Goal: Transaction & Acquisition: Purchase product/service

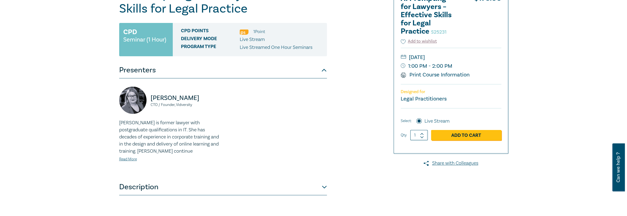
scroll to position [109, 0]
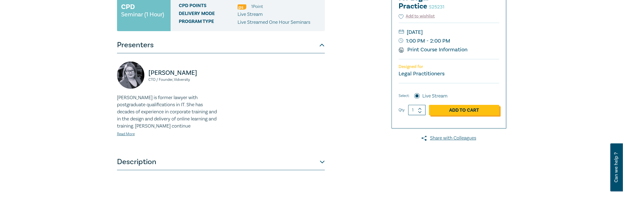
click at [473, 111] on link "Add to Cart" at bounding box center [464, 110] width 70 height 10
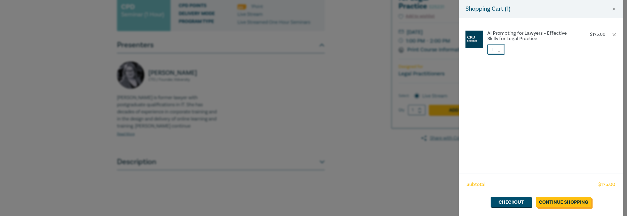
click at [555, 200] on link "Continue Shopping" at bounding box center [563, 202] width 55 height 10
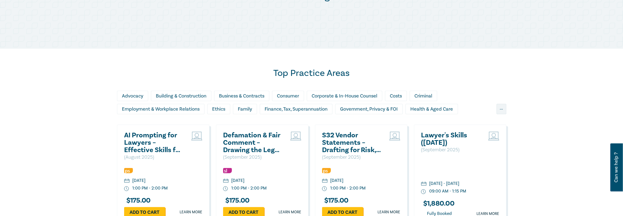
scroll to position [328, 0]
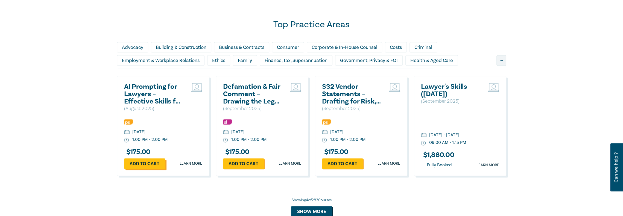
click at [155, 162] on link "Add to cart" at bounding box center [144, 164] width 41 height 10
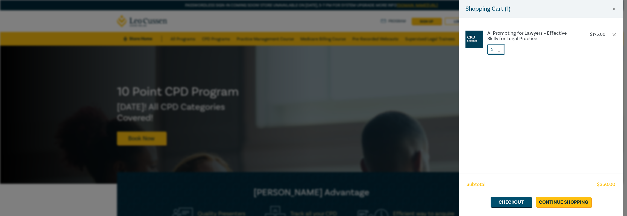
click at [501, 52] on icon at bounding box center [500, 51] width 4 height 2
click at [521, 204] on link "Checkout" at bounding box center [511, 202] width 41 height 10
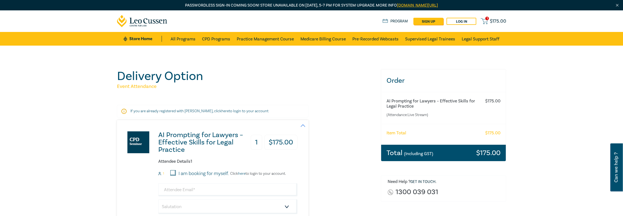
click at [175, 173] on input "I am booking for myself." at bounding box center [172, 172] width 5 height 5
checkbox input "true"
click at [200, 191] on input "email" at bounding box center [227, 190] width 139 height 13
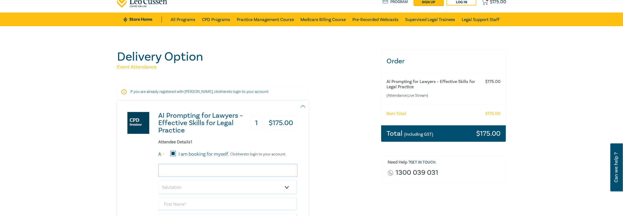
scroll to position [27, 0]
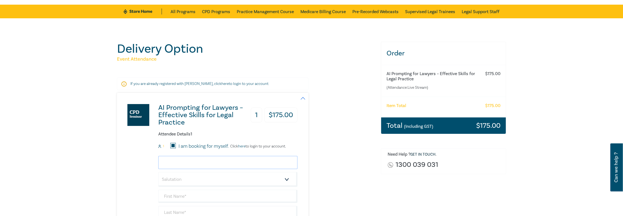
click at [196, 161] on input "email" at bounding box center [227, 162] width 139 height 13
type input "angela.panuccio.gray@gmail.com"
type input "[PERSON_NAME]"
type input "0415548110"
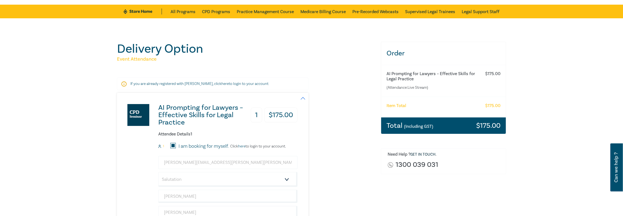
type input "[GEOGRAPHIC_DATA]"
drag, startPoint x: 233, startPoint y: 163, endPoint x: 160, endPoint y: 161, distance: 73.6
click at [160, 161] on input "angela.panuccio.gray@gmail.com" at bounding box center [227, 162] width 139 height 13
type input "A"
type input "Angela Panuccio-Gray"
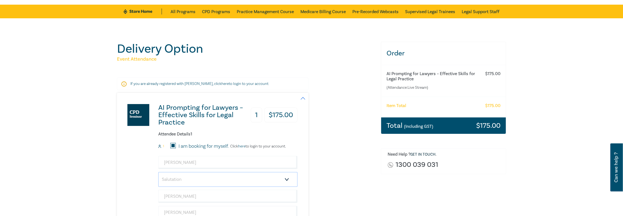
click at [285, 180] on select "Salutation Mr. Mrs. Ms. Miss Dr. Prof. Other" at bounding box center [227, 179] width 139 height 15
select select "Ms."
click at [158, 172] on select "Salutation Mr. Mrs. Ms. Miss Dr. Prof. Other" at bounding box center [227, 179] width 139 height 15
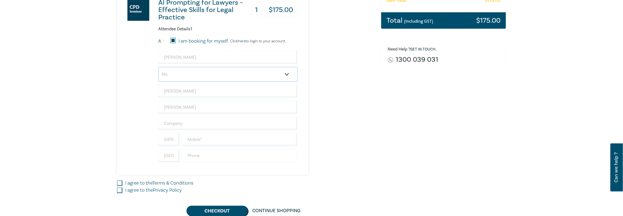
scroll to position [137, 0]
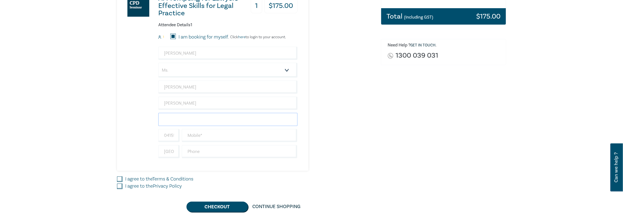
click at [208, 122] on input "text" at bounding box center [227, 119] width 139 height 13
type input "[PERSON_NAME] Centre for Law"
click at [205, 132] on input "text" at bounding box center [240, 135] width 116 height 13
type input "0415548110"
click at [204, 150] on input "text" at bounding box center [240, 151] width 116 height 13
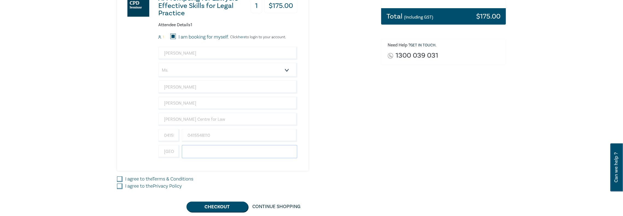
type input "0415548110"
click at [123, 177] on div "I agree to the Terms & Conditions" at bounding box center [245, 179] width 257 height 7
click at [120, 179] on input "I agree to the Terms & Conditions" at bounding box center [119, 179] width 5 height 5
checkbox input "true"
click at [119, 184] on input "I agree to the Privacy Policy" at bounding box center [119, 186] width 5 height 5
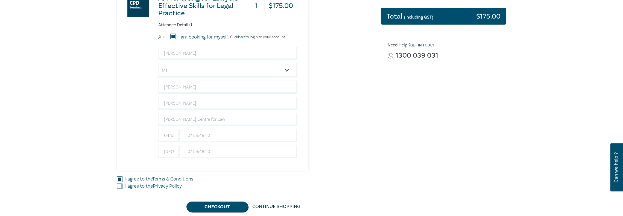
checkbox input "true"
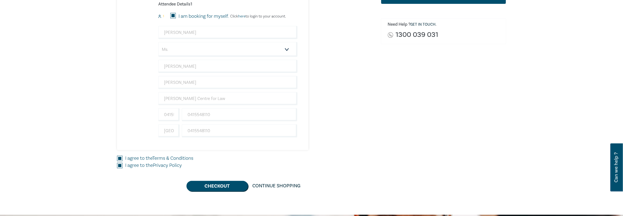
scroll to position [164, 0]
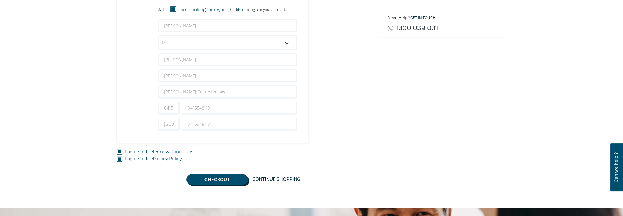
click at [216, 181] on button "Checkout" at bounding box center [218, 180] width 62 height 10
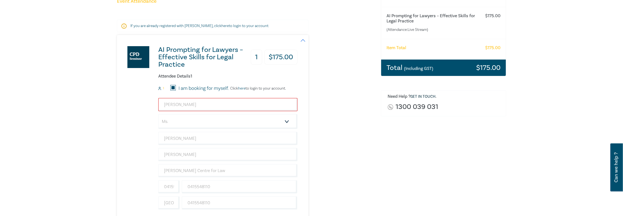
scroll to position [55, 0]
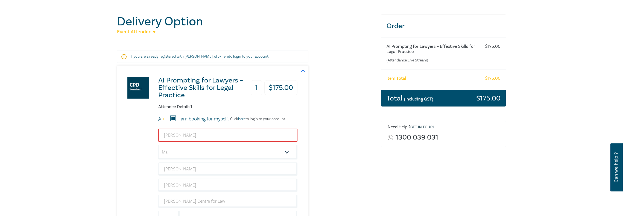
click at [224, 138] on input "Angela Panuccio-Gray" at bounding box center [227, 135] width 139 height 13
click at [228, 156] on select "Salutation Mr. Mrs. Ms. Miss Dr. Prof. Other" at bounding box center [227, 152] width 139 height 15
click at [158, 145] on select "Salutation Mr. Mrs. Ms. Miss Dr. Prof. Other" at bounding box center [227, 152] width 139 height 15
click at [219, 137] on input "Angela Panuccio-Gray" at bounding box center [227, 135] width 139 height 13
click at [230, 120] on p "Click here to login to your account." at bounding box center [257, 119] width 57 height 4
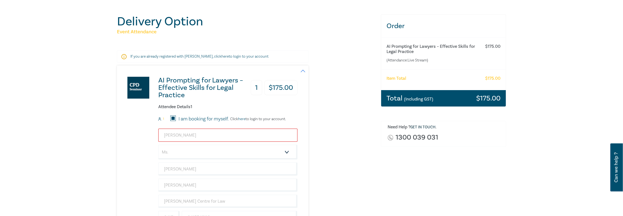
click at [202, 133] on input "Angela Panuccio-Gray" at bounding box center [227, 135] width 139 height 13
drag, startPoint x: 229, startPoint y: 135, endPoint x: 152, endPoint y: 135, distance: 76.9
click at [152, 135] on div "AI Prompting for Lawyers – Effective Skills for Legal Practice 1 $ 175.00 Atten…" at bounding box center [207, 159] width 181 height 187
click at [187, 138] on input "email" at bounding box center [227, 135] width 139 height 13
type input "apanuccio-gray@leocussen.edu.au"
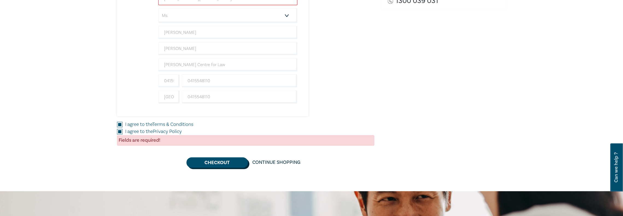
click at [222, 165] on button "Checkout" at bounding box center [218, 163] width 62 height 10
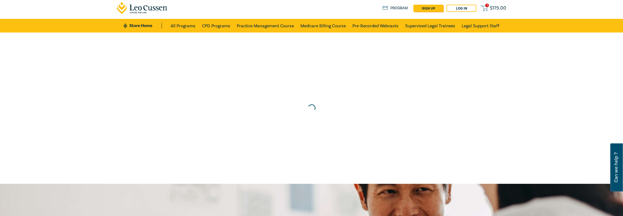
scroll to position [0, 0]
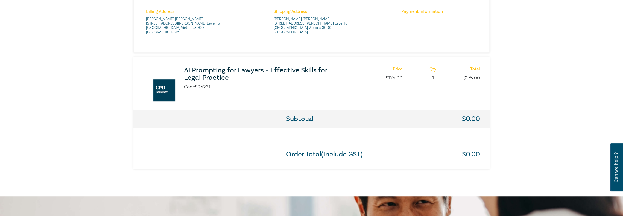
scroll to position [274, 0]
